Goal: Information Seeking & Learning: Learn about a topic

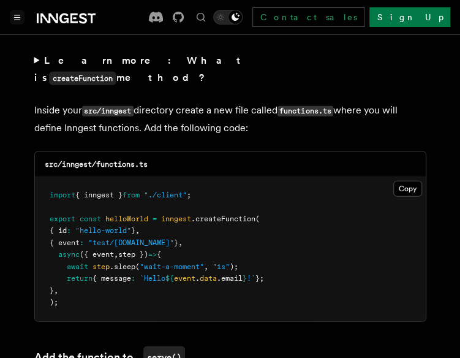
click at [16, 17] on icon "Toggle navigation" at bounding box center [18, 17] width 6 height 4
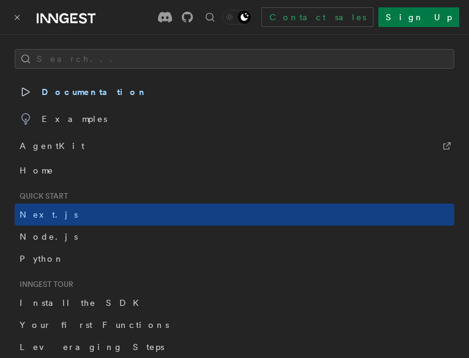
click at [89, 86] on span "Documentation" at bounding box center [84, 91] width 128 height 17
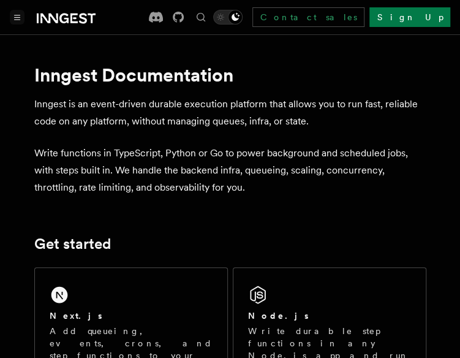
click at [17, 21] on button "Toggle navigation" at bounding box center [17, 17] width 15 height 15
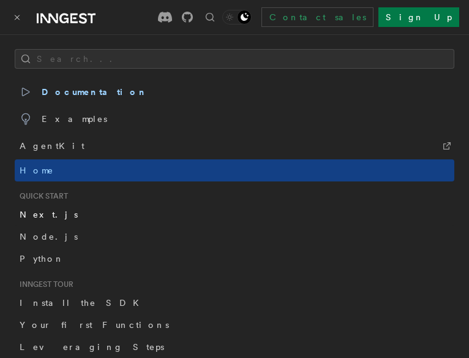
click at [70, 215] on link "Next.js" at bounding box center [235, 214] width 440 height 22
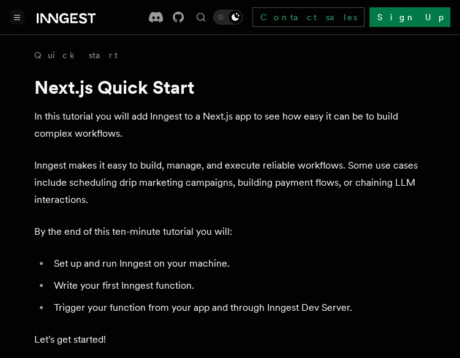
click at [11, 15] on button "Toggle navigation" at bounding box center [17, 17] width 15 height 15
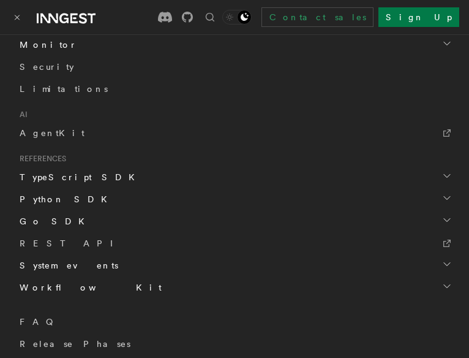
scroll to position [698, 0]
click at [43, 129] on span "AgentKit" at bounding box center [52, 134] width 65 height 10
